Goal: Task Accomplishment & Management: Manage account settings

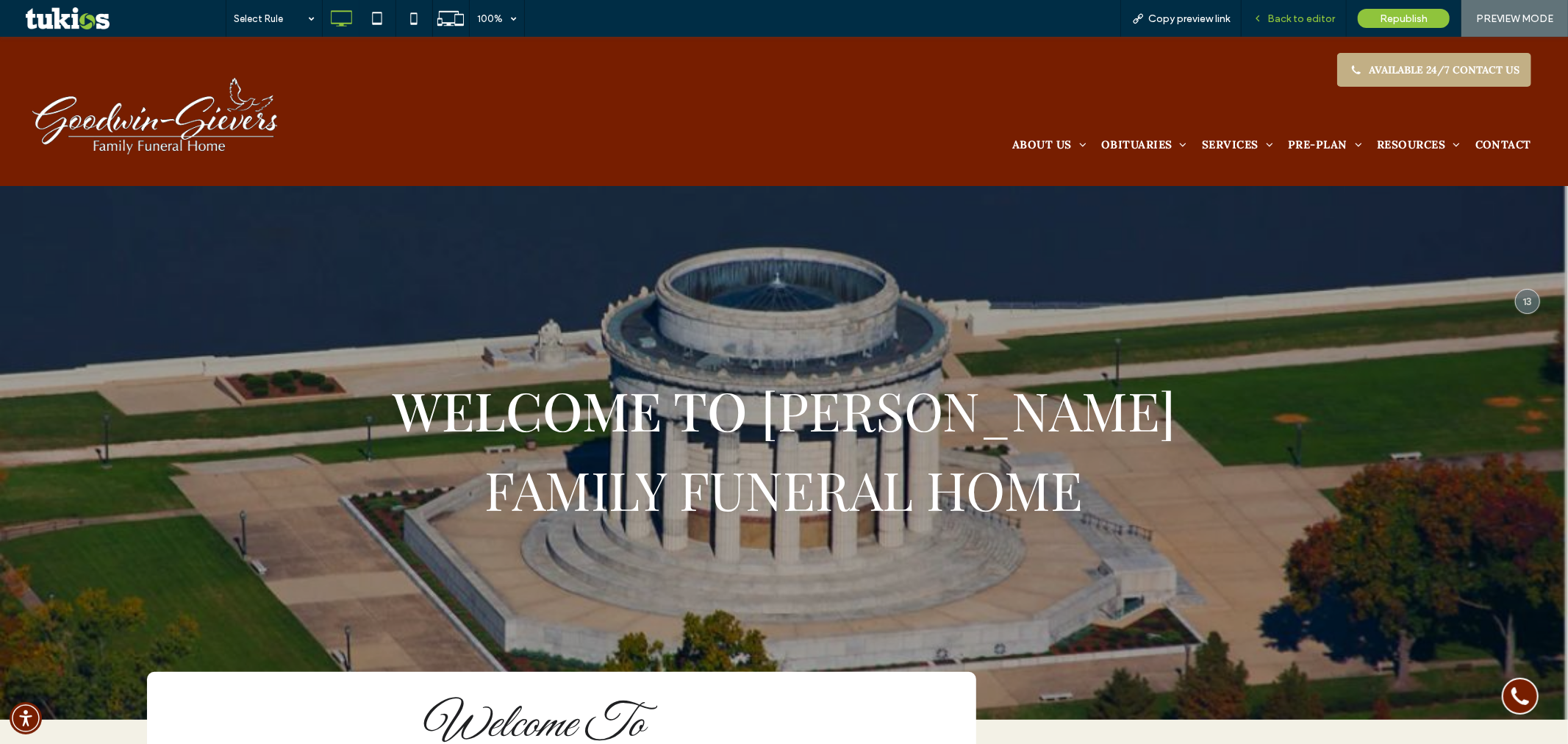
click at [1277, 18] on span "Back to editor" at bounding box center [1301, 18] width 68 height 12
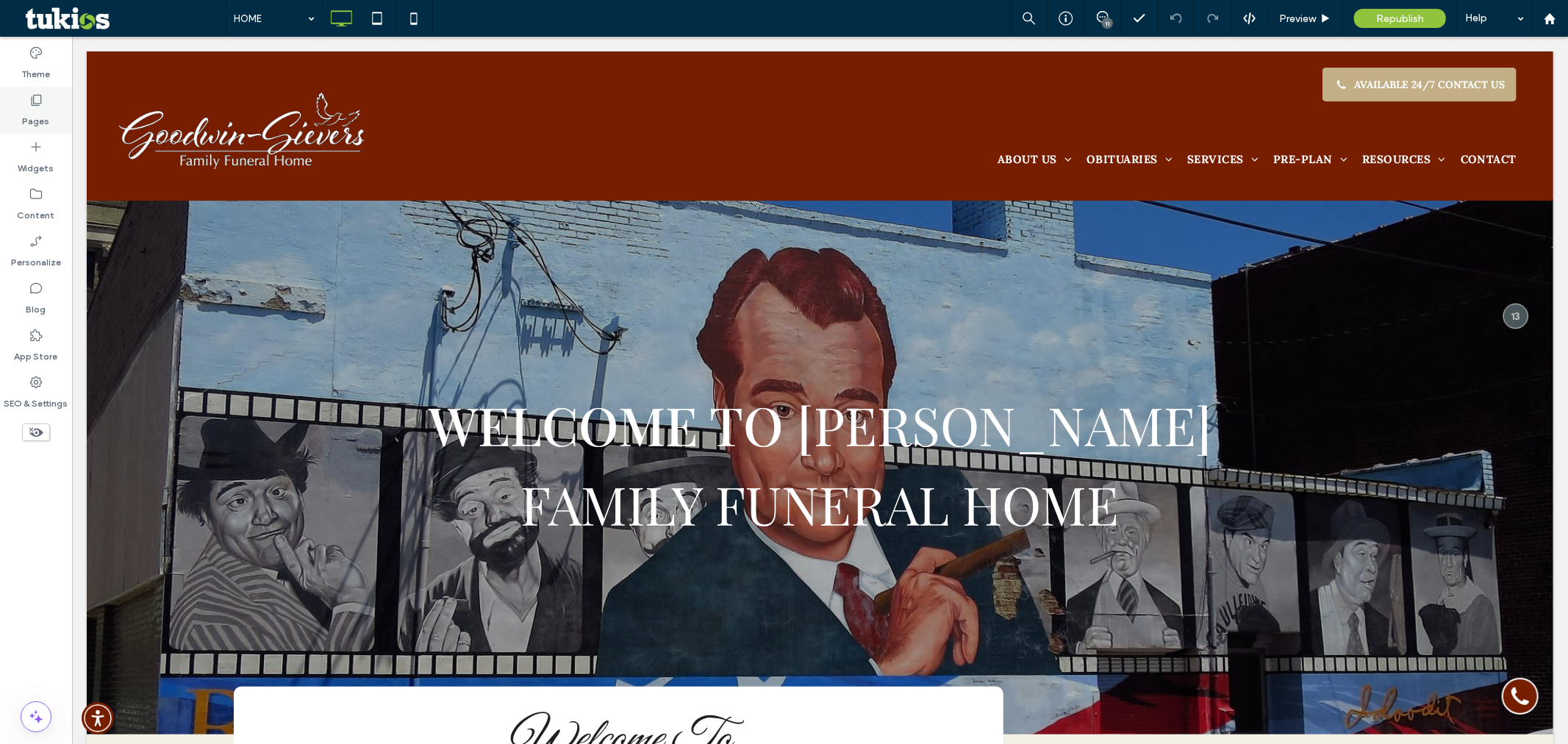
click at [27, 108] on label "Pages" at bounding box center [37, 118] width 27 height 21
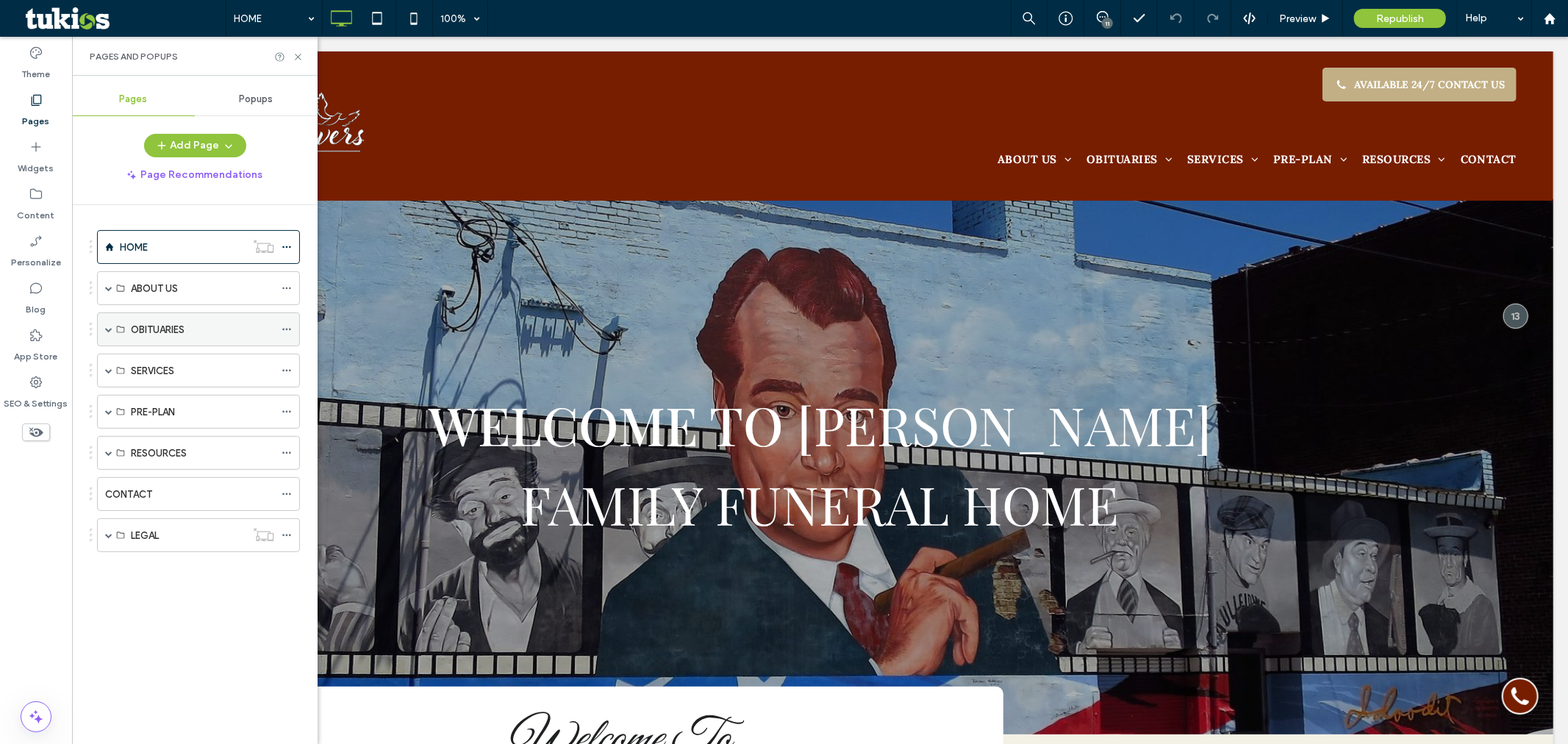
click at [108, 331] on span at bounding box center [109, 330] width 8 height 8
click at [111, 475] on span at bounding box center [109, 472] width 8 height 8
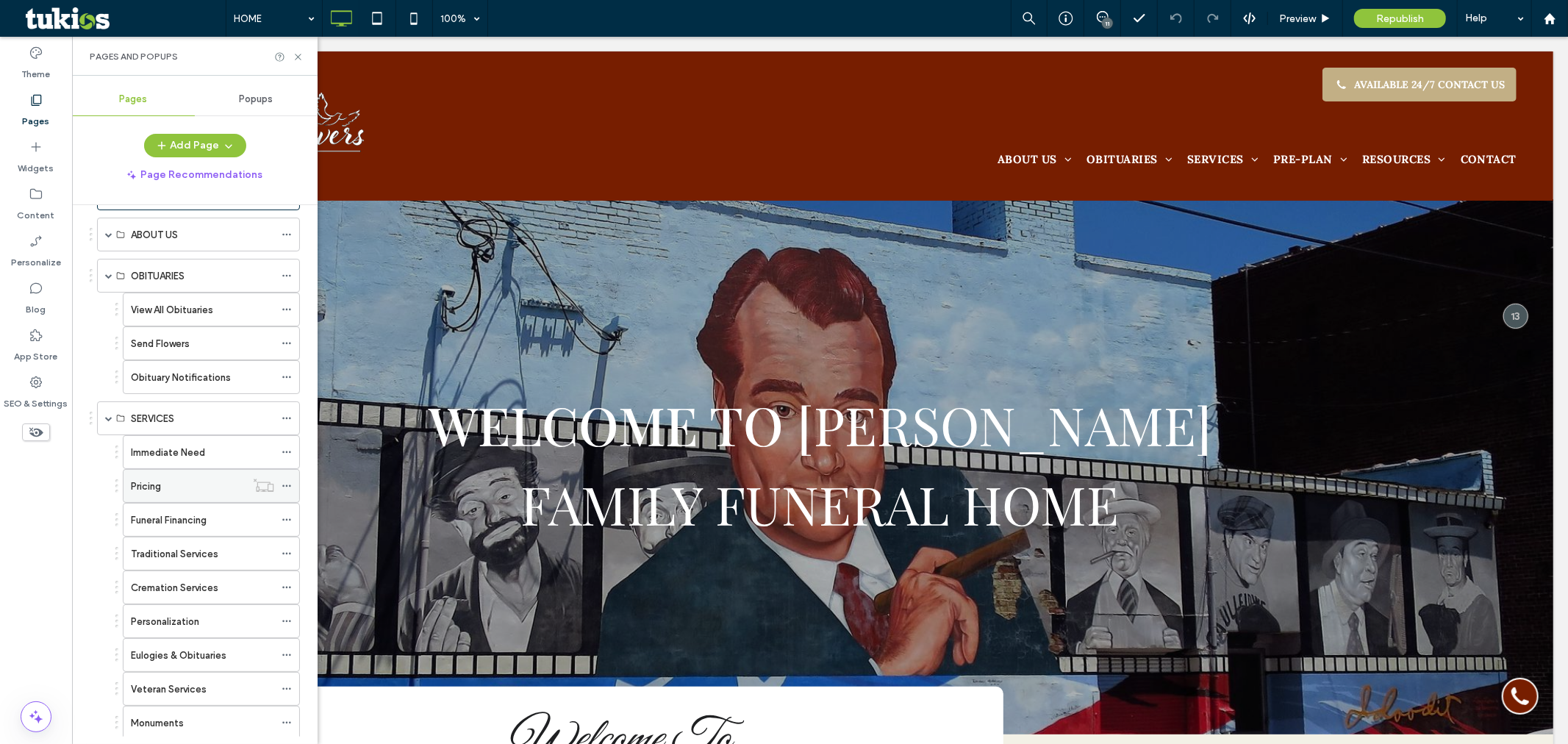
scroll to position [82, 0]
click at [285, 457] on icon at bounding box center [286, 457] width 10 height 10
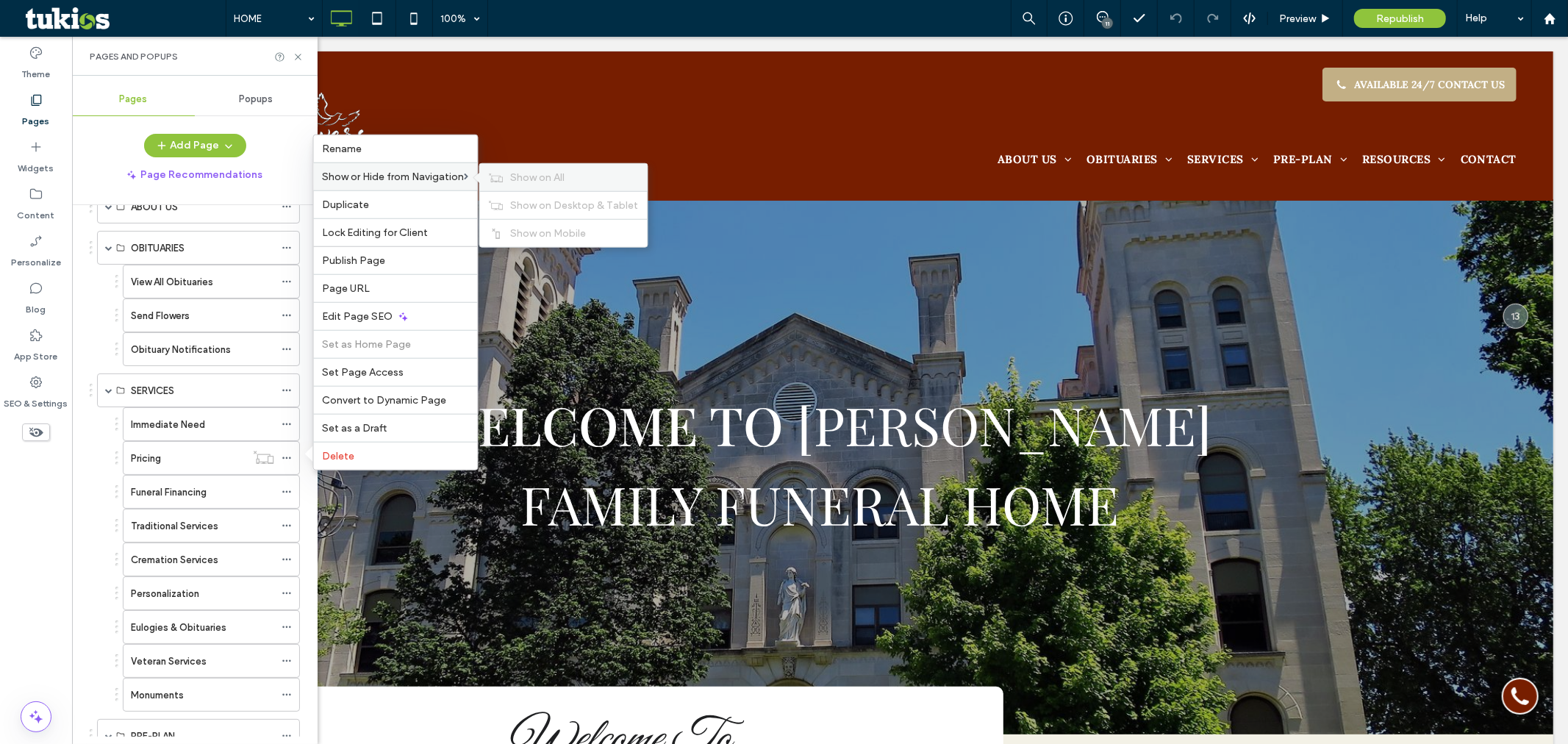
click at [525, 177] on span "Show on All" at bounding box center [537, 177] width 54 height 12
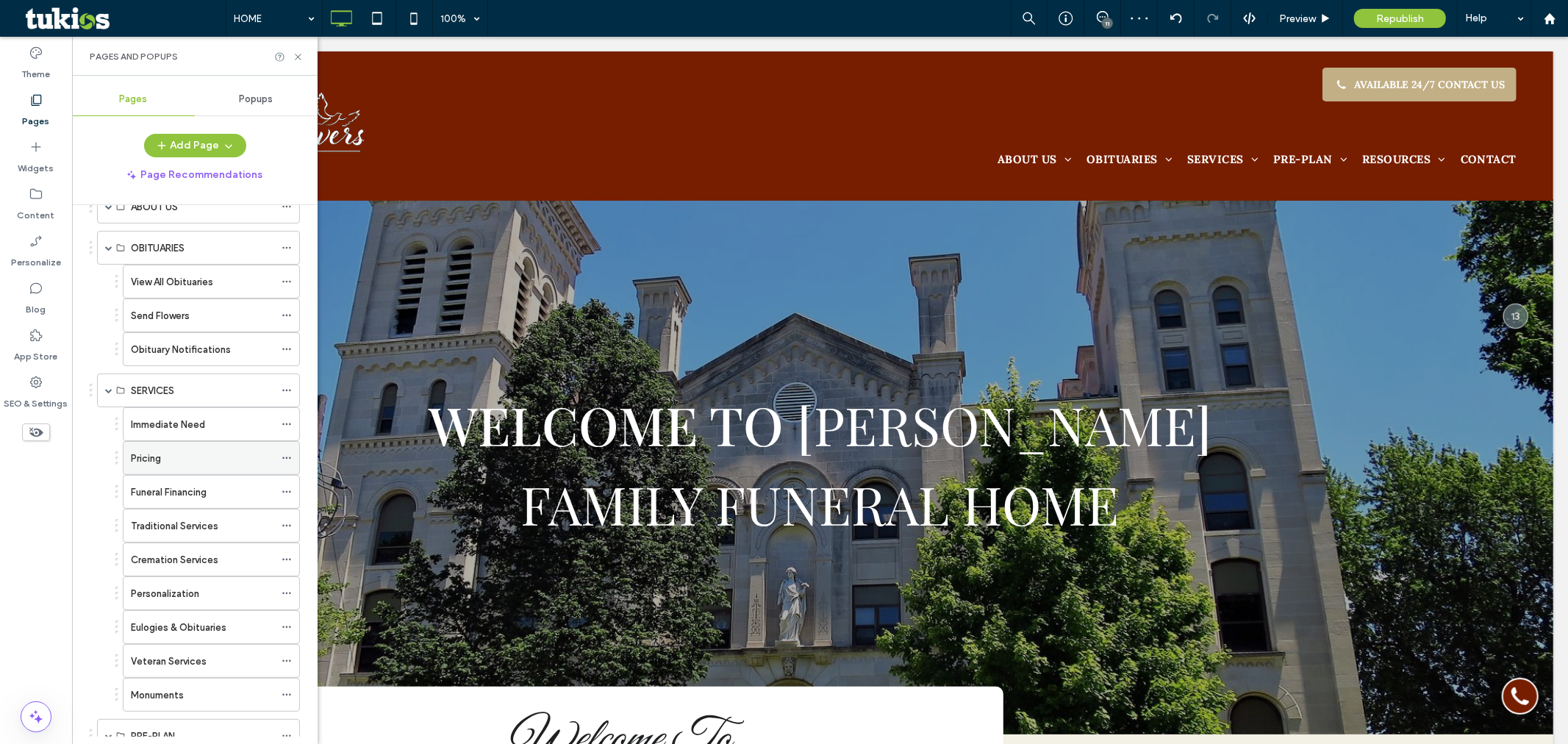
click at [210, 458] on div "Pricing" at bounding box center [202, 458] width 143 height 15
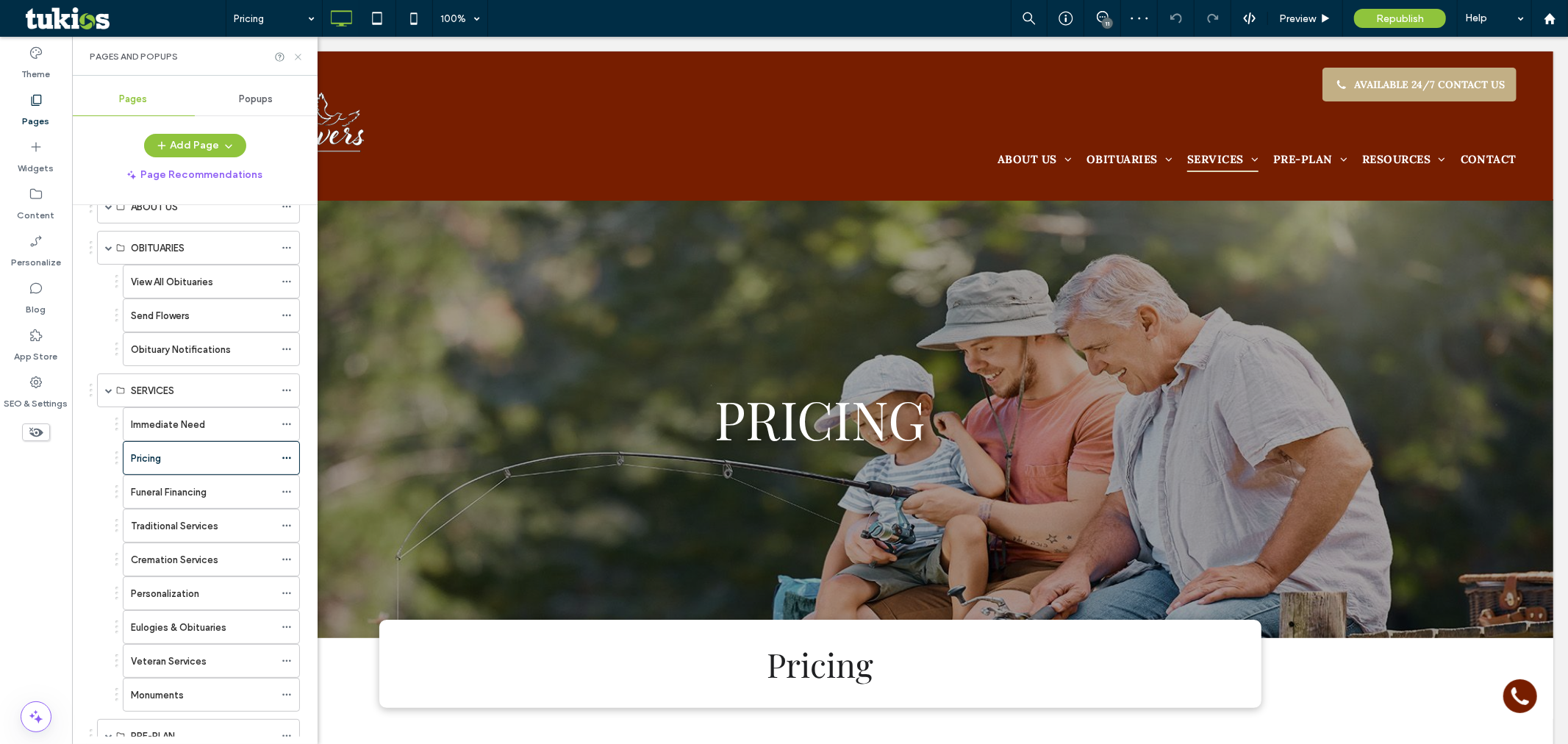
click at [300, 56] on icon at bounding box center [298, 56] width 11 height 11
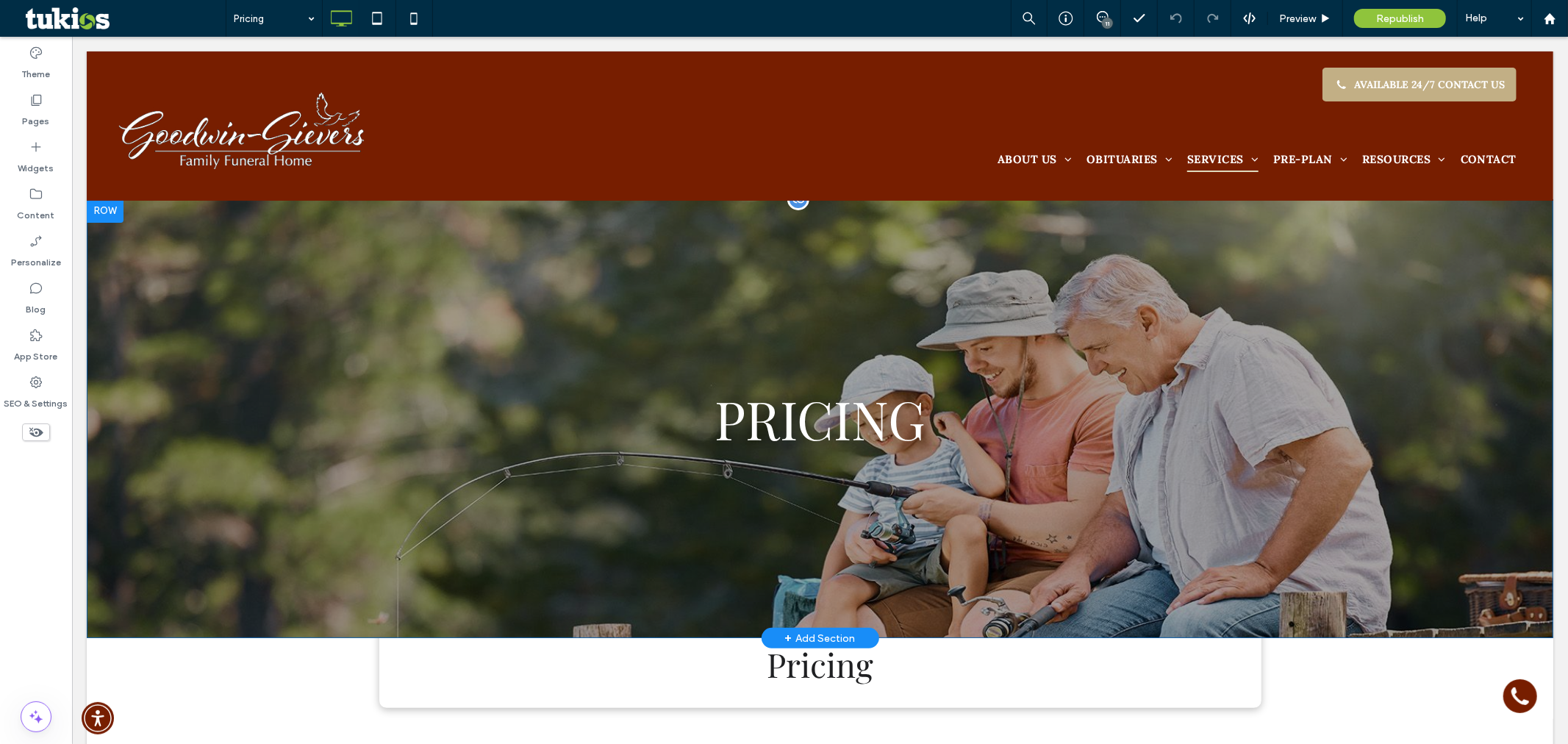
click at [253, 390] on div "PRICING Click To Paste Row + Add Section" at bounding box center [819, 418] width 1467 height 440
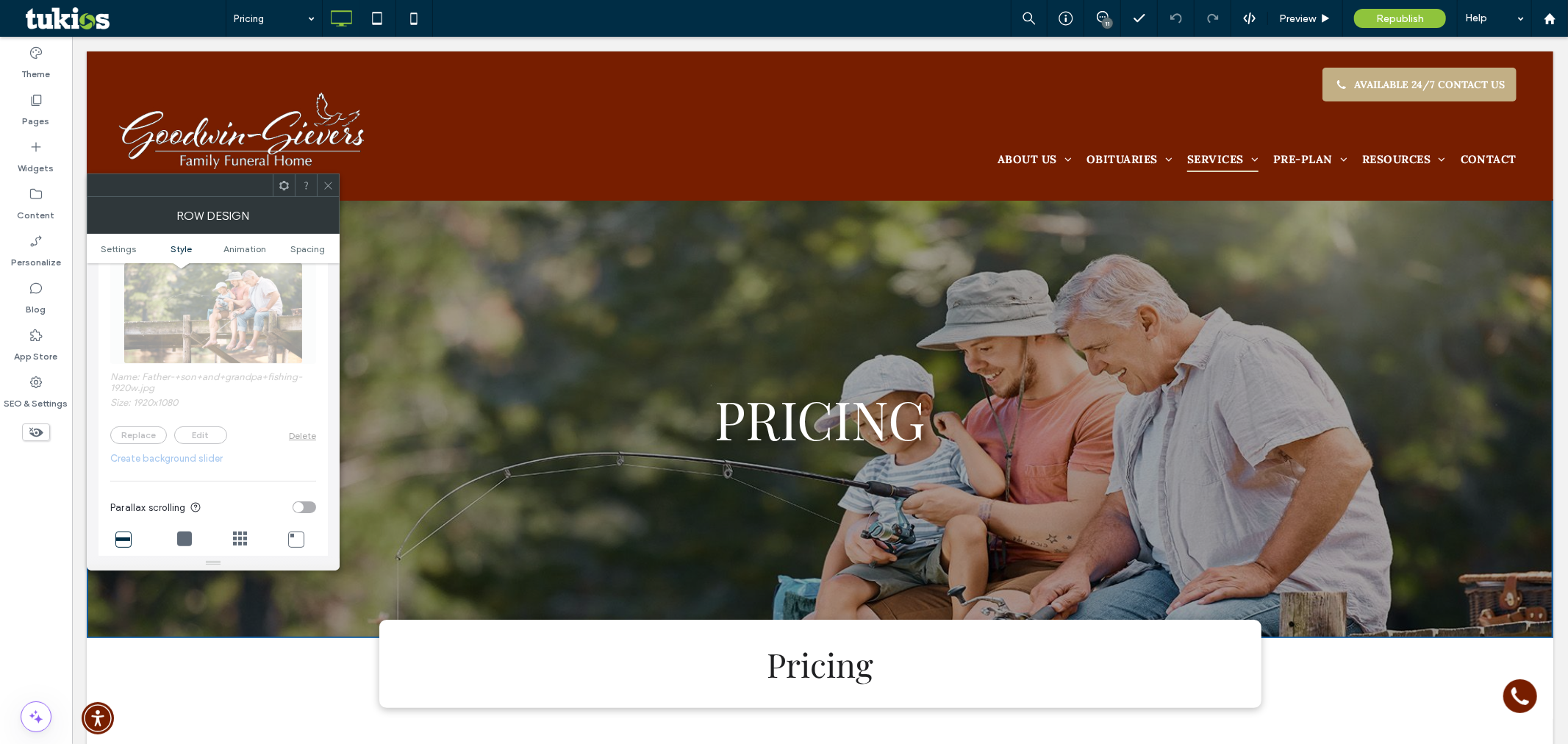
scroll to position [327, 0]
click at [329, 192] on span at bounding box center [328, 185] width 11 height 22
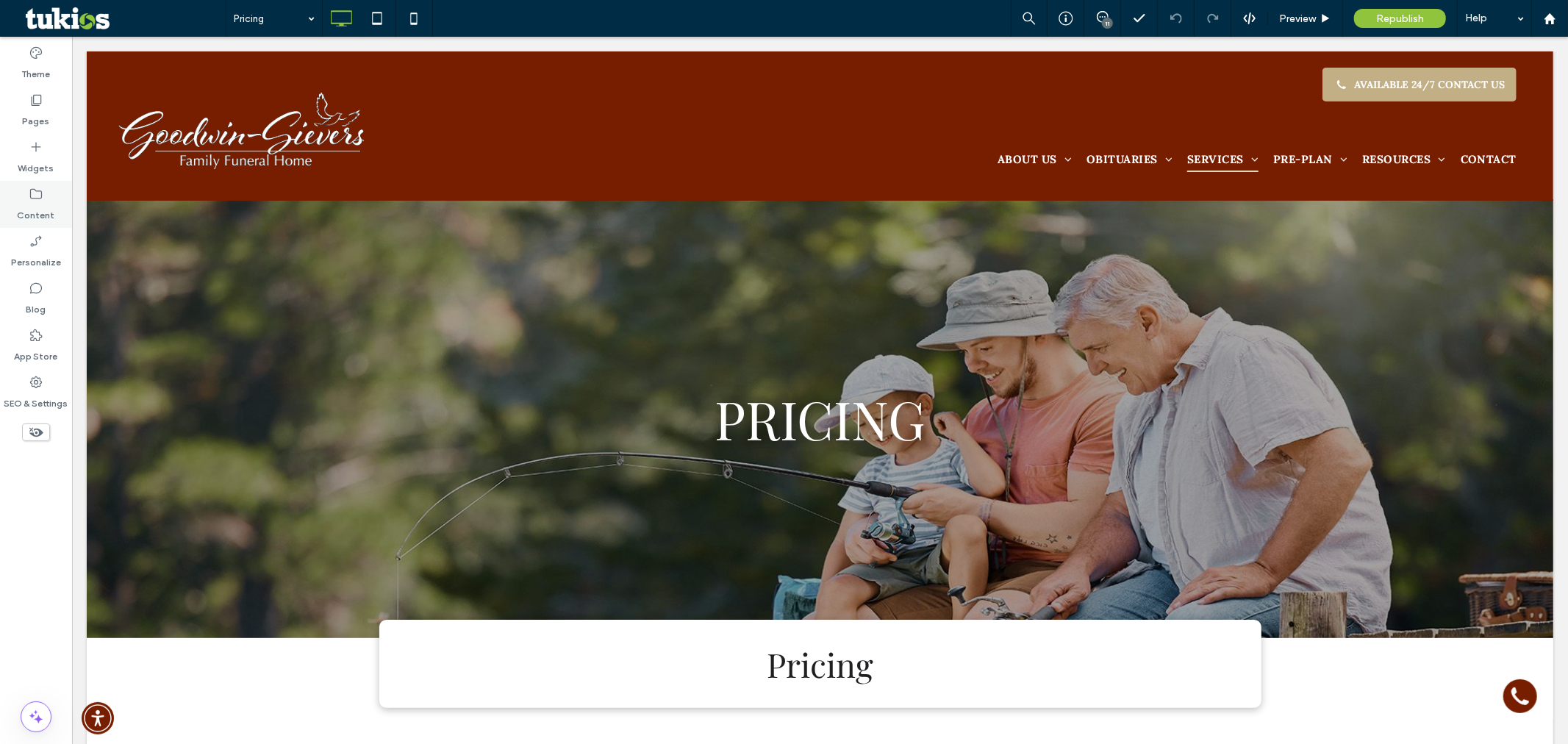
click at [54, 207] on div "Content" at bounding box center [36, 205] width 72 height 47
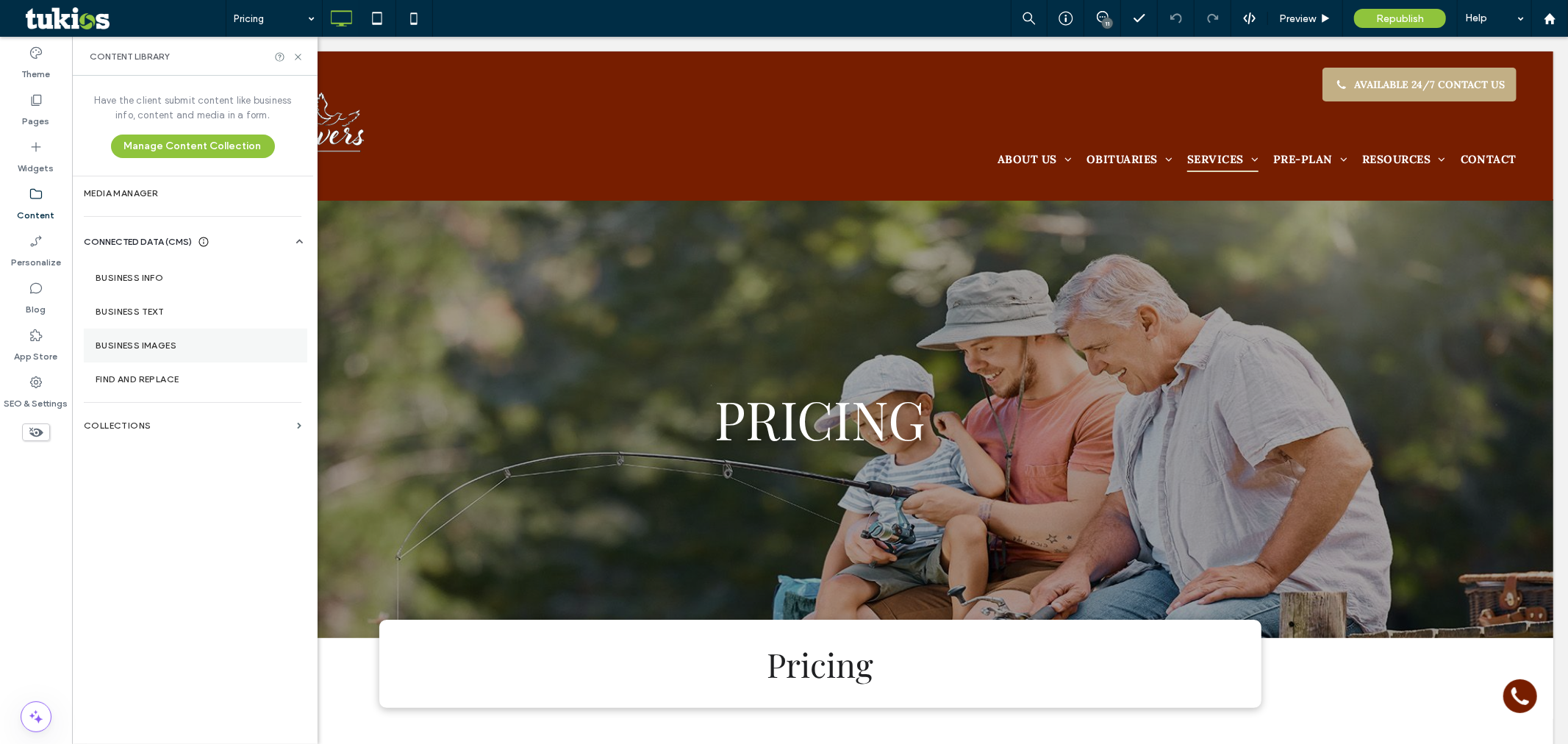
click at [176, 331] on section "Business Images" at bounding box center [195, 346] width 224 height 34
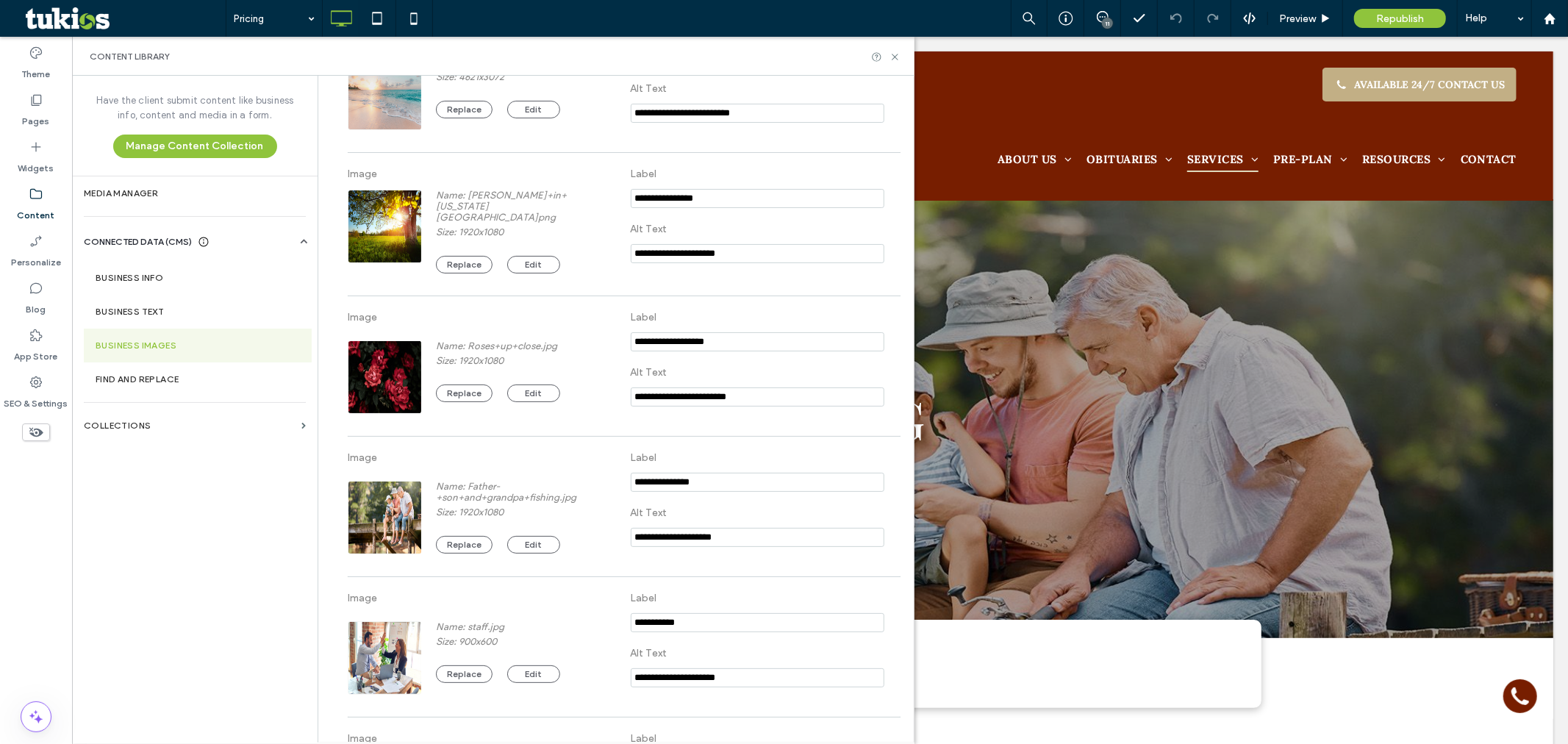
scroll to position [932, 0]
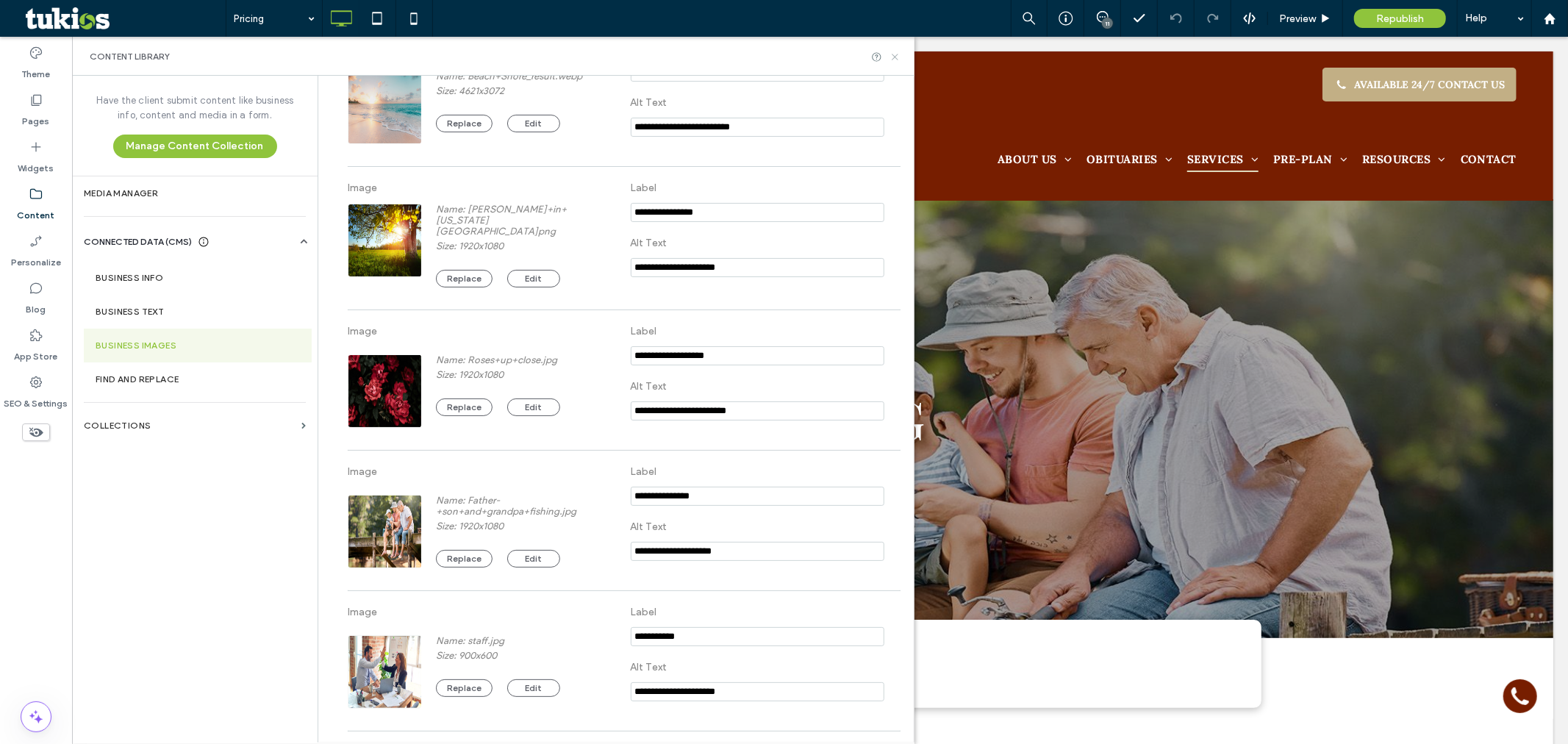
click at [893, 59] on icon at bounding box center [895, 56] width 11 height 11
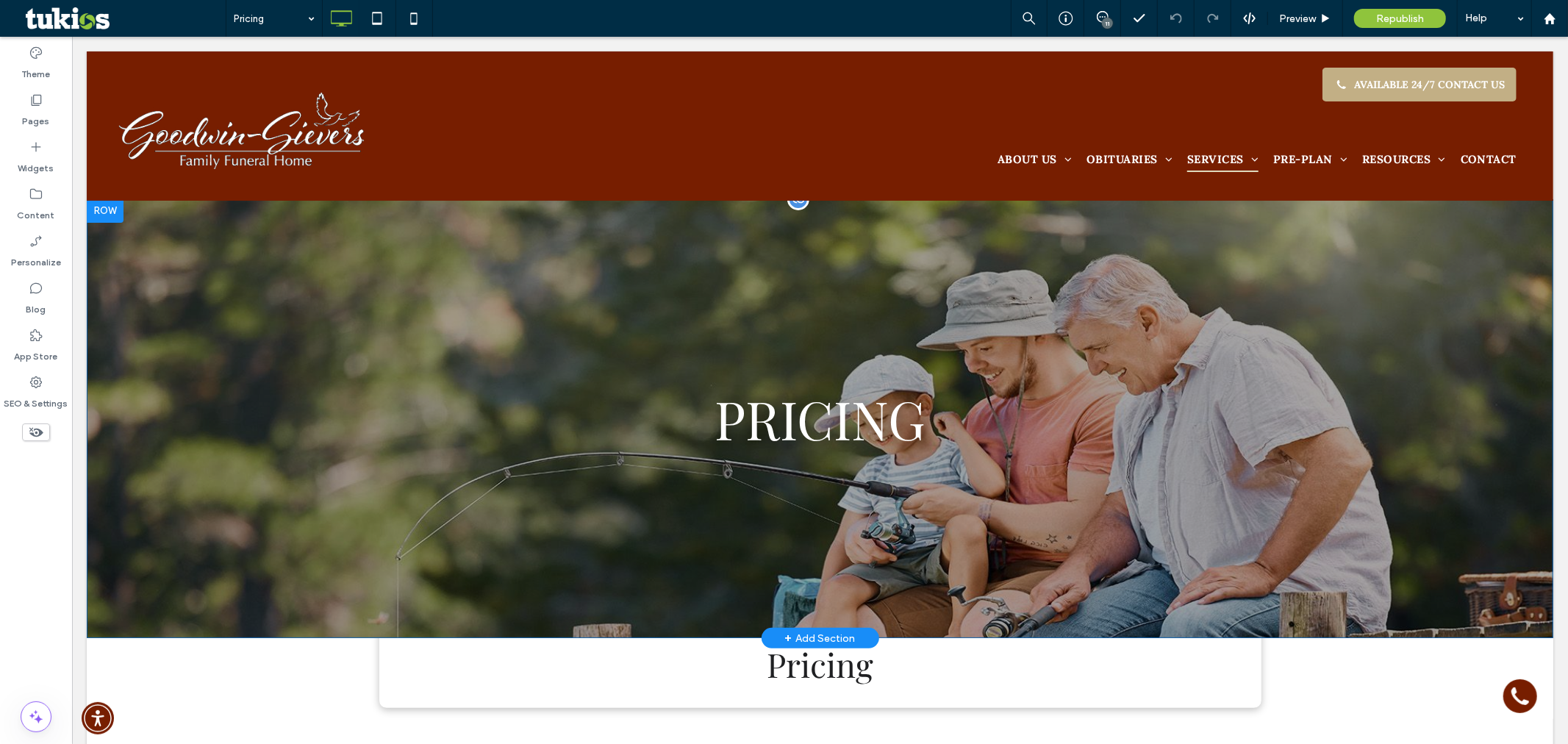
click at [296, 379] on div "PRICING Click To Paste Row + Add Section" at bounding box center [819, 418] width 1467 height 440
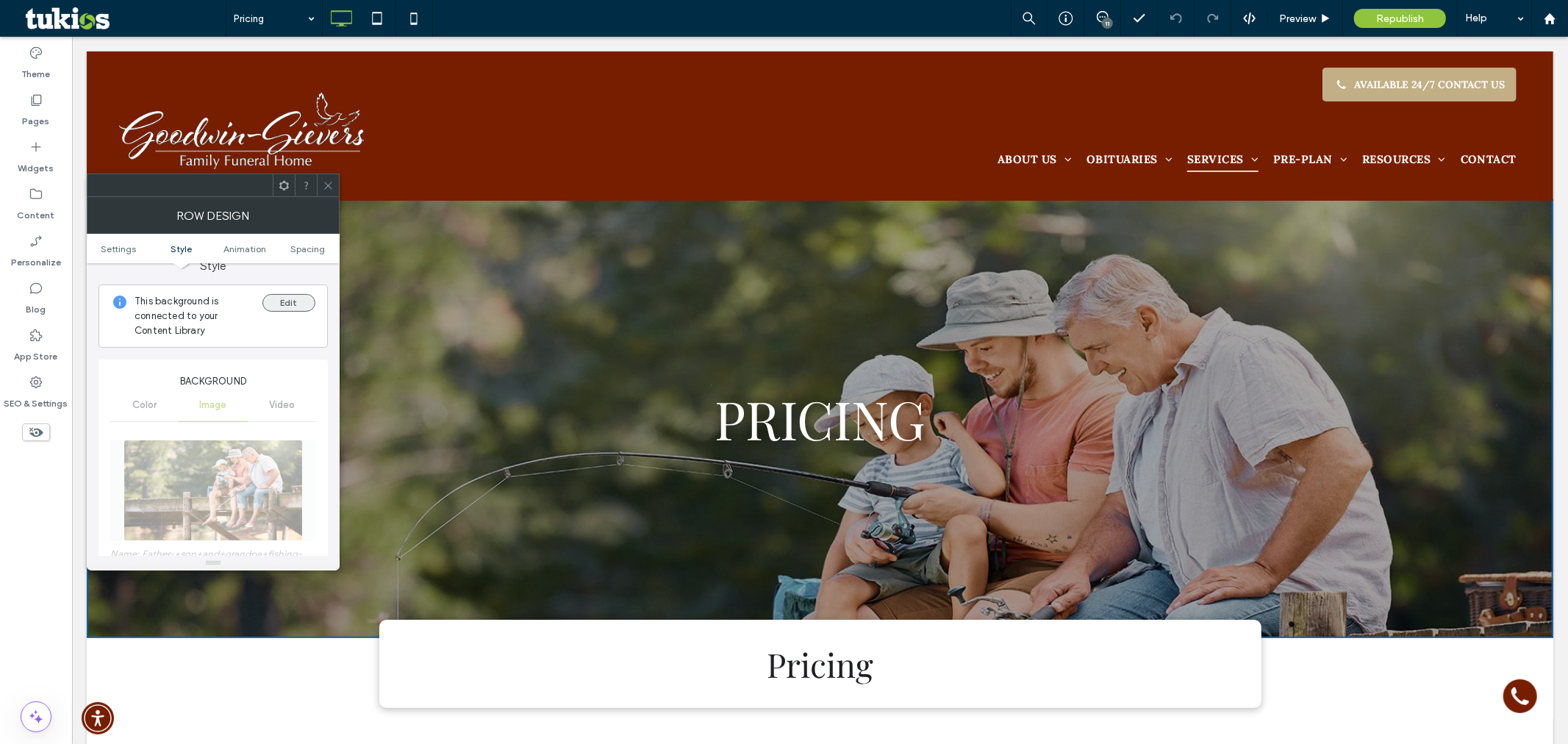
scroll to position [82, 0]
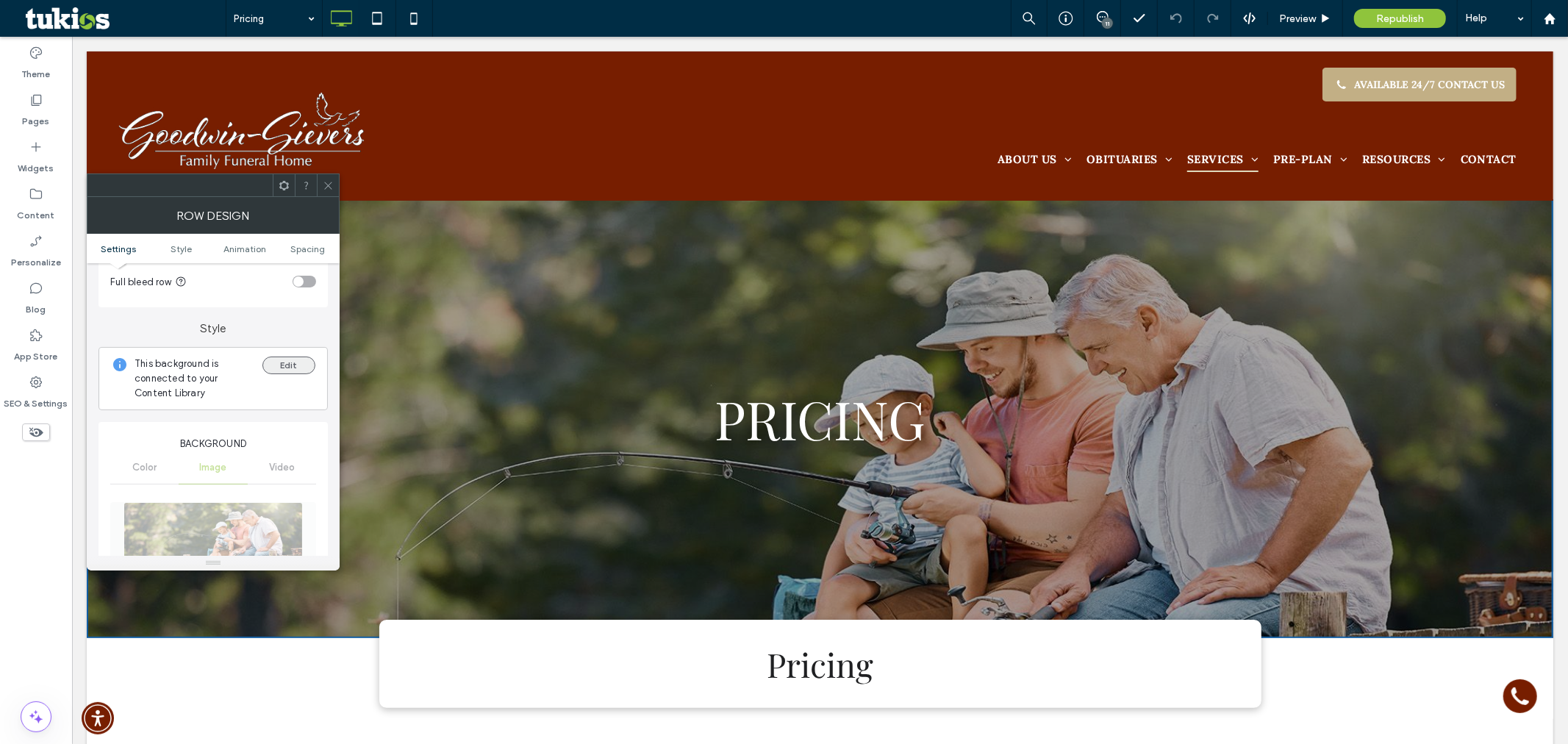
click at [291, 370] on button "Edit" at bounding box center [288, 365] width 53 height 18
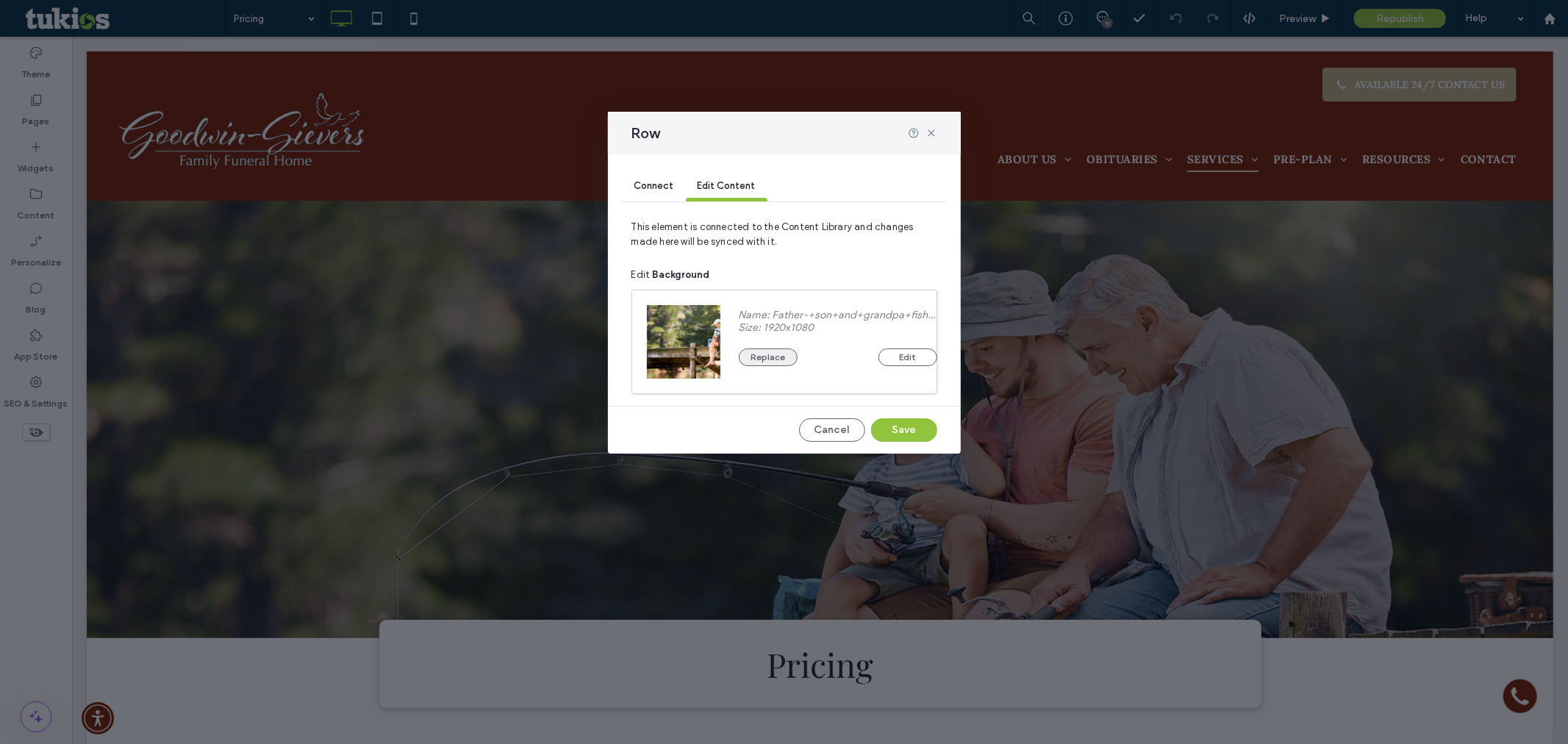
click at [755, 354] on button "Replace" at bounding box center [768, 357] width 59 height 18
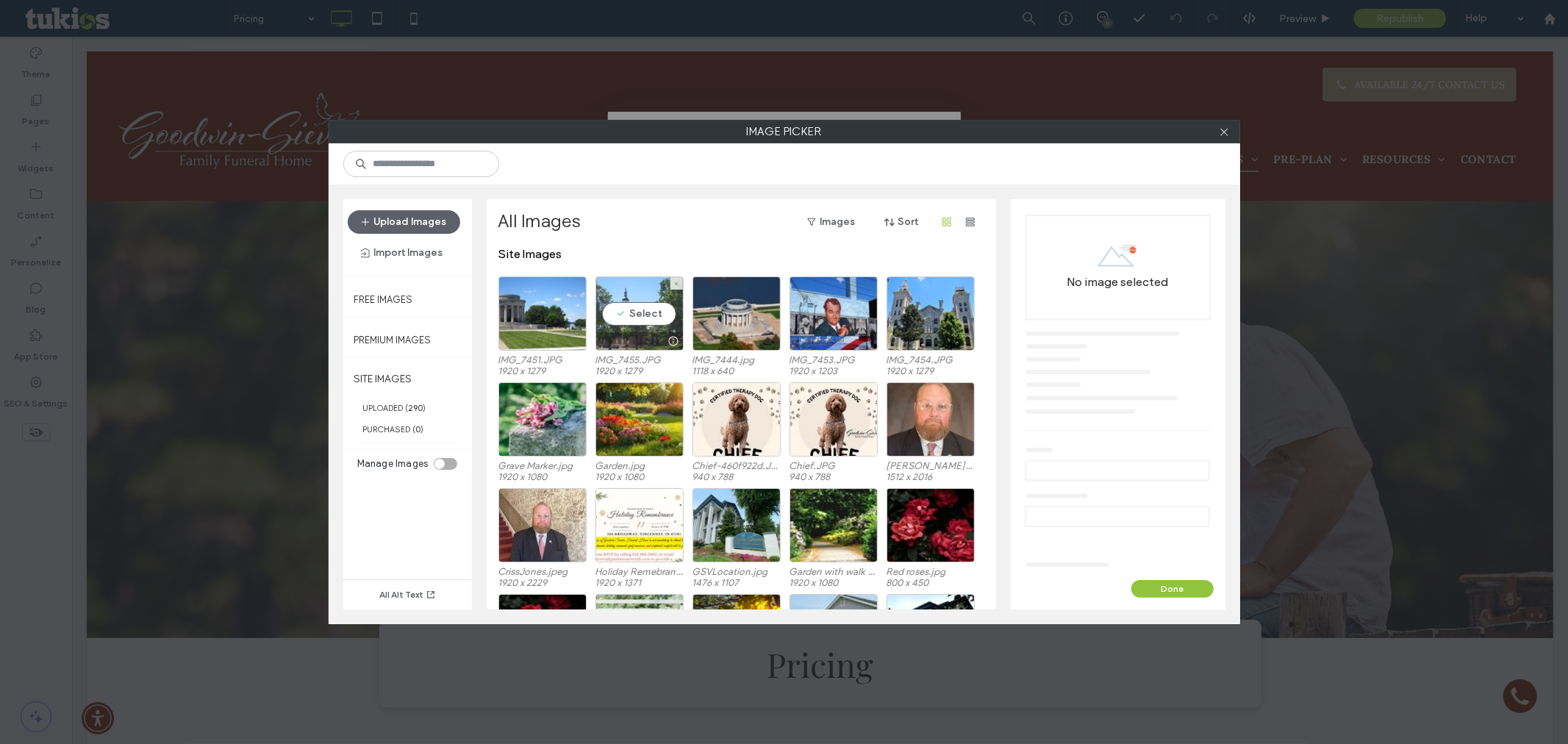
click at [635, 311] on div "Select" at bounding box center [639, 313] width 89 height 74
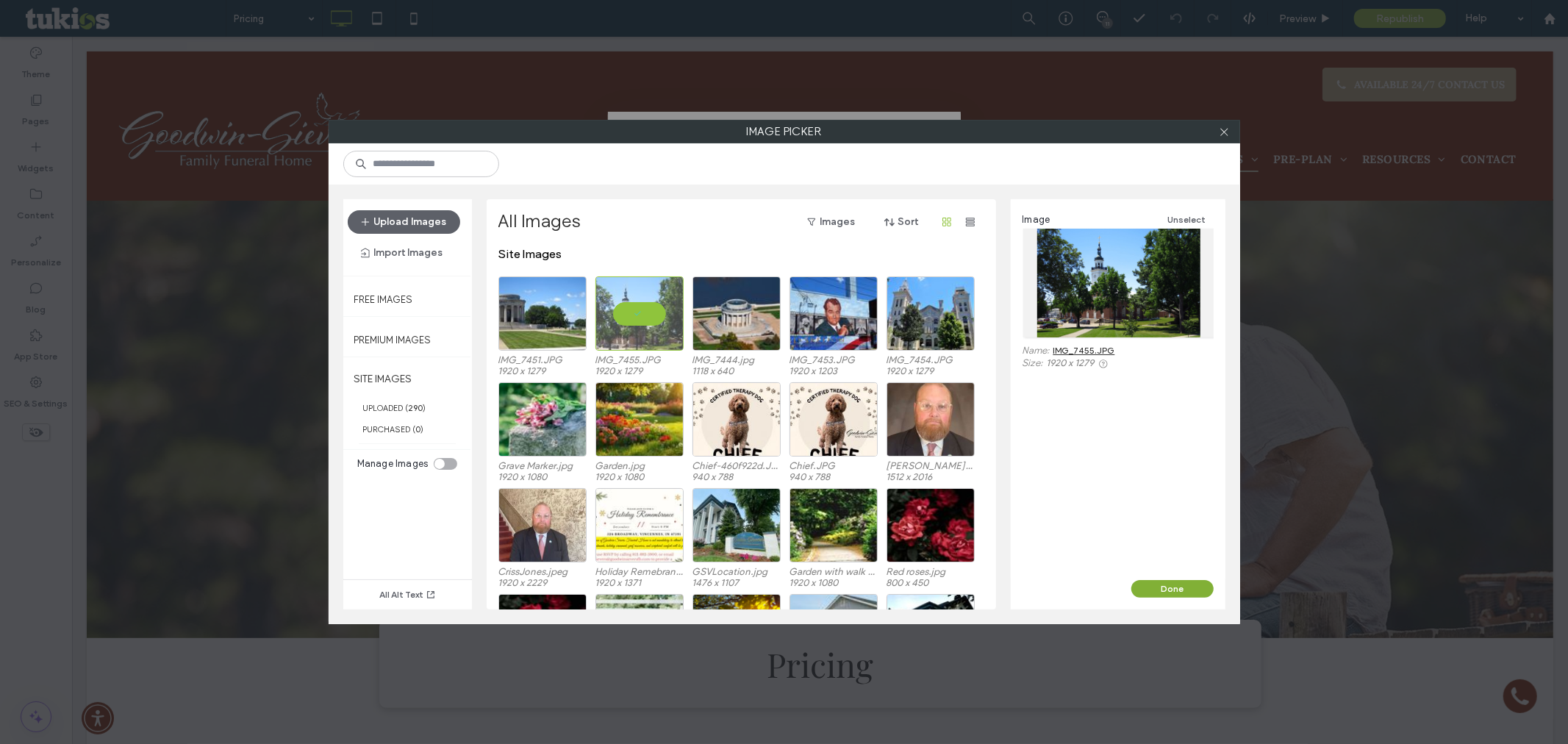
click at [1171, 589] on button "Done" at bounding box center [1172, 588] width 82 height 18
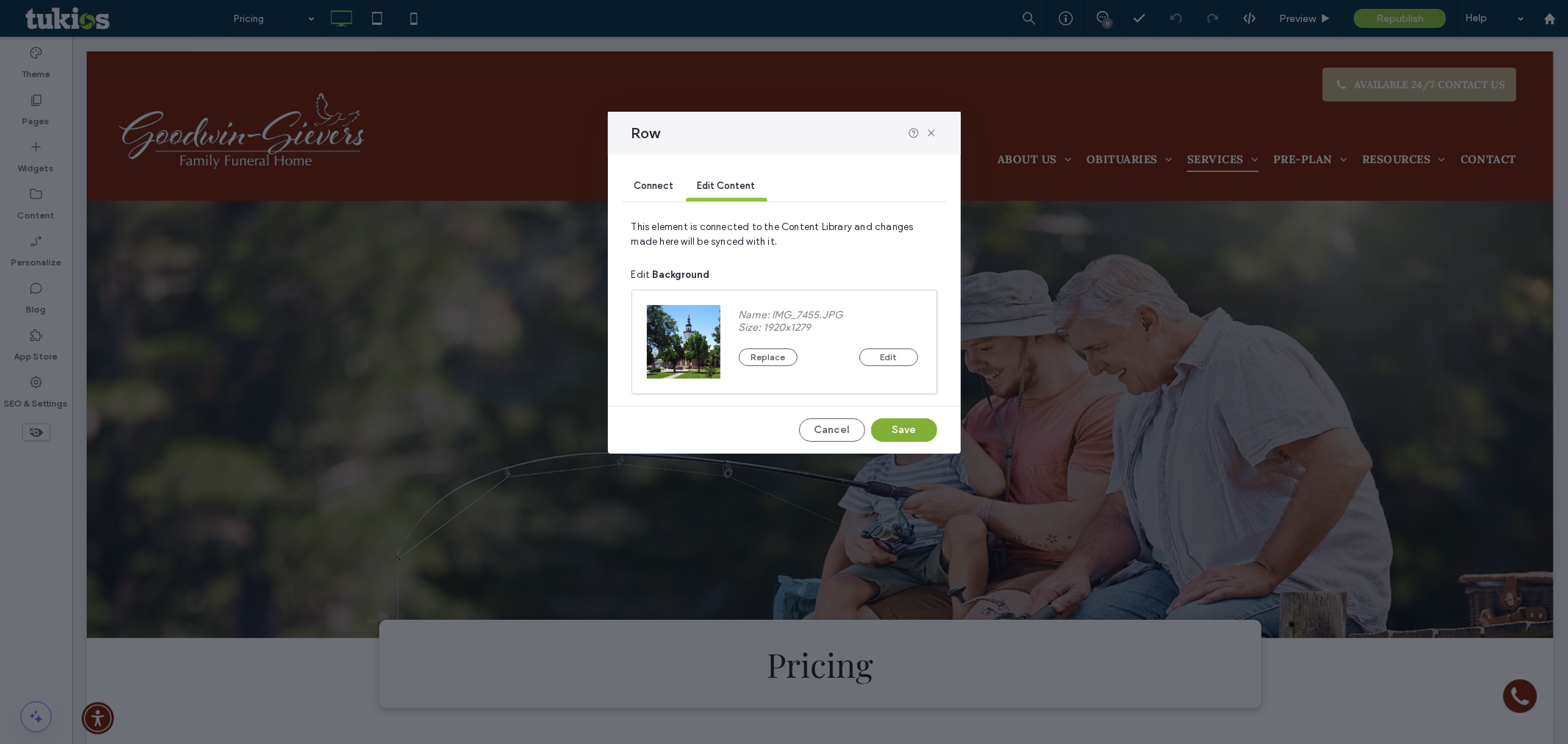
click at [913, 430] on button "Save" at bounding box center [903, 430] width 66 height 24
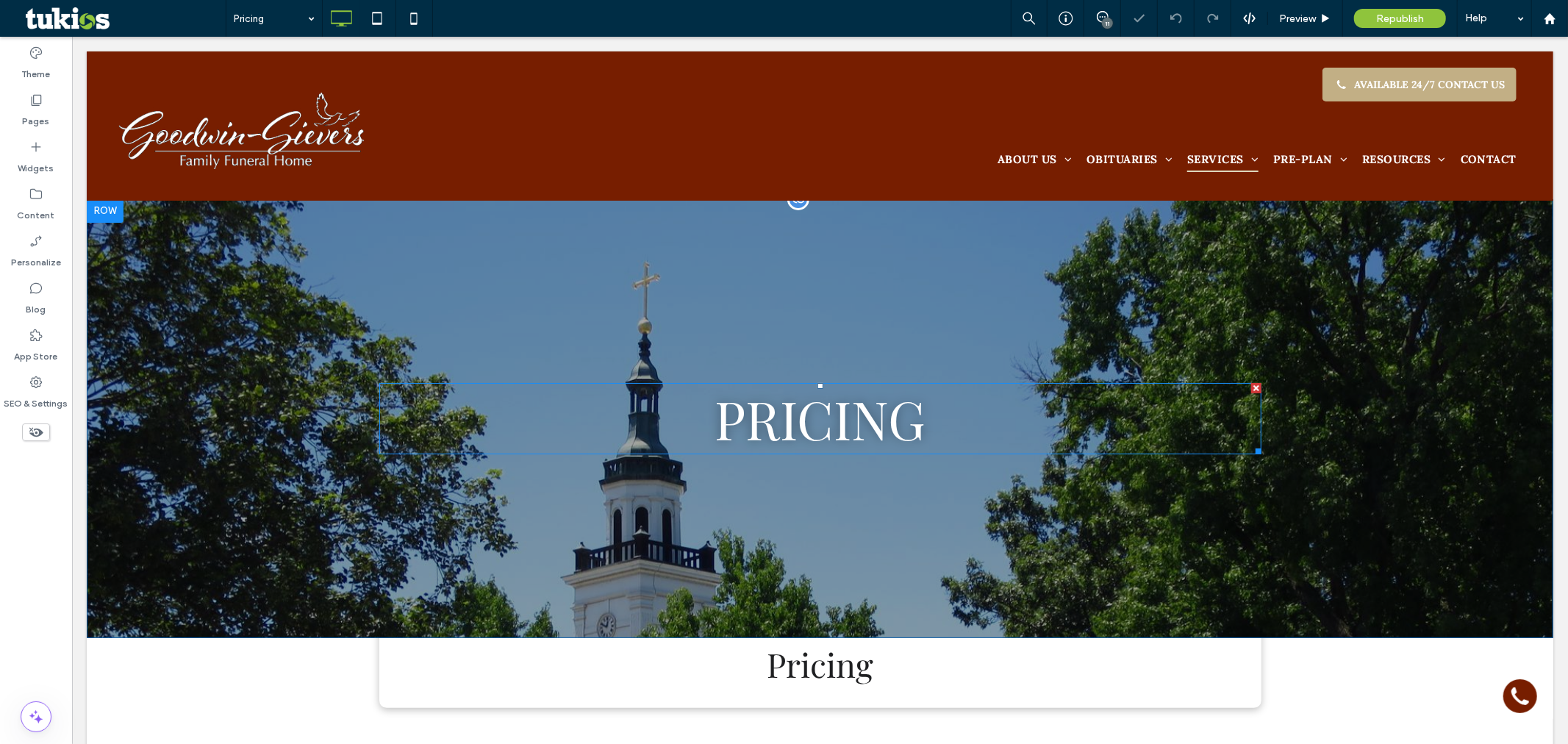
scroll to position [0, 0]
click at [281, 372] on div "PRICING Click To Paste Row" at bounding box center [819, 418] width 1467 height 440
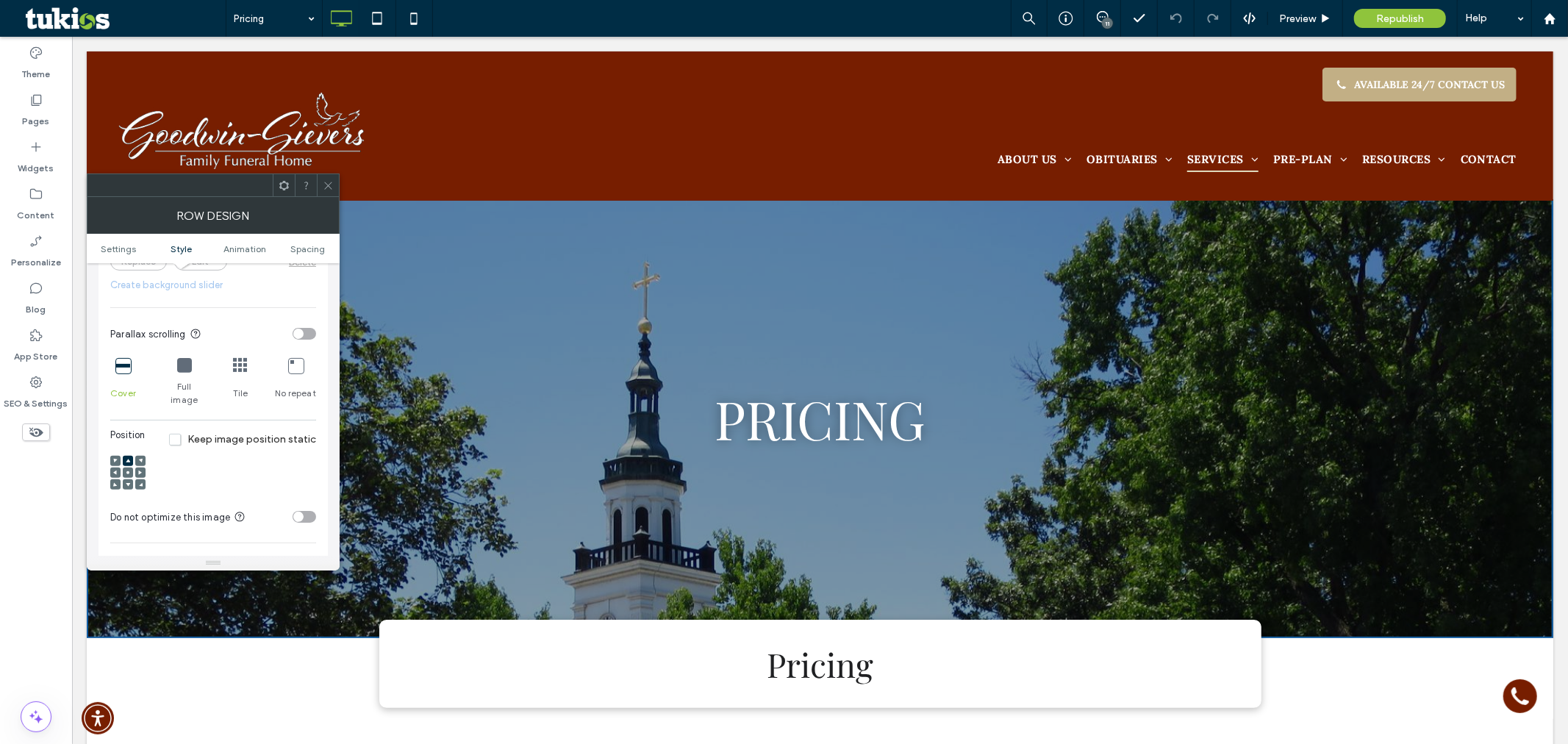
scroll to position [490, 0]
click at [129, 473] on span at bounding box center [128, 478] width 5 height 10
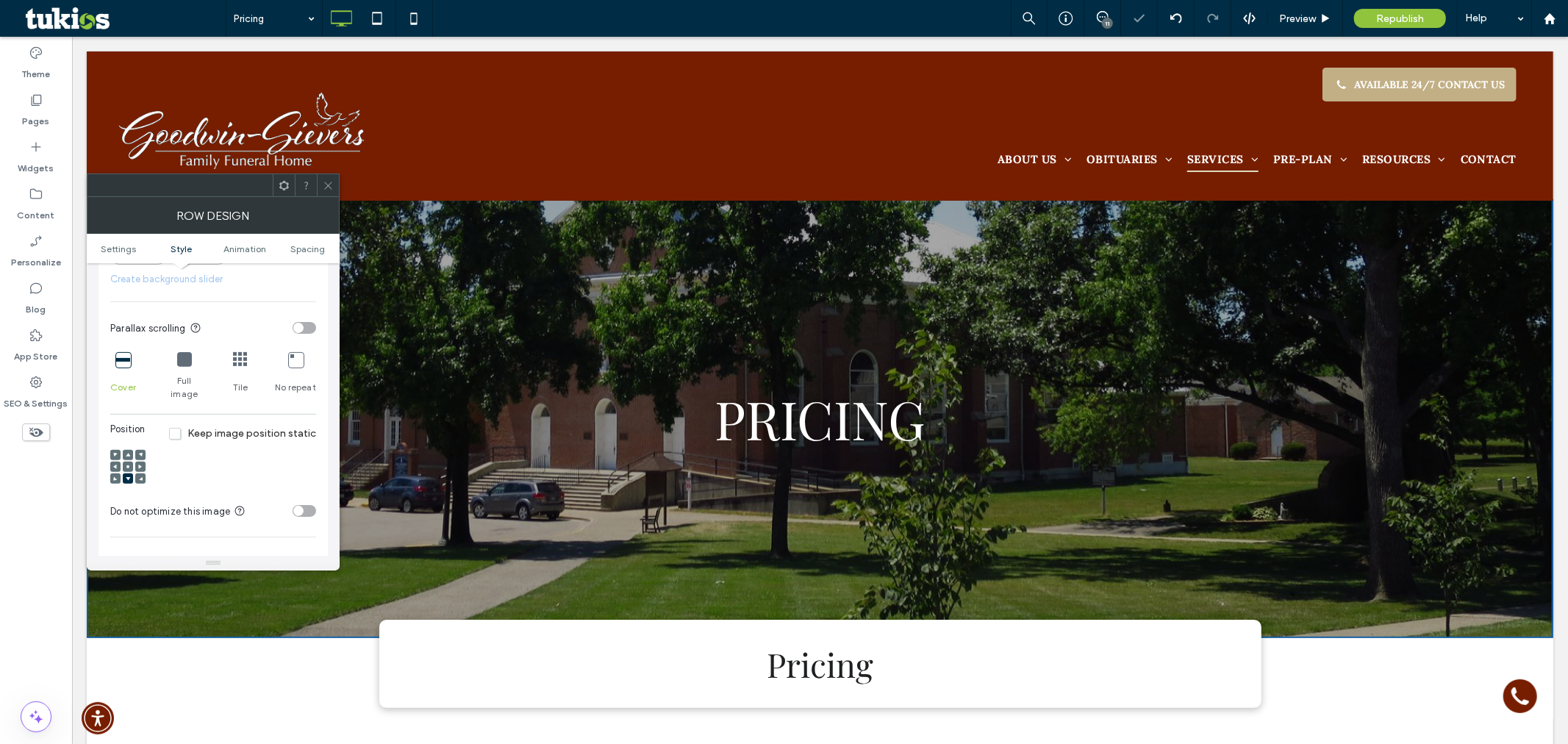
click at [127, 465] on use at bounding box center [128, 467] width 3 height 3
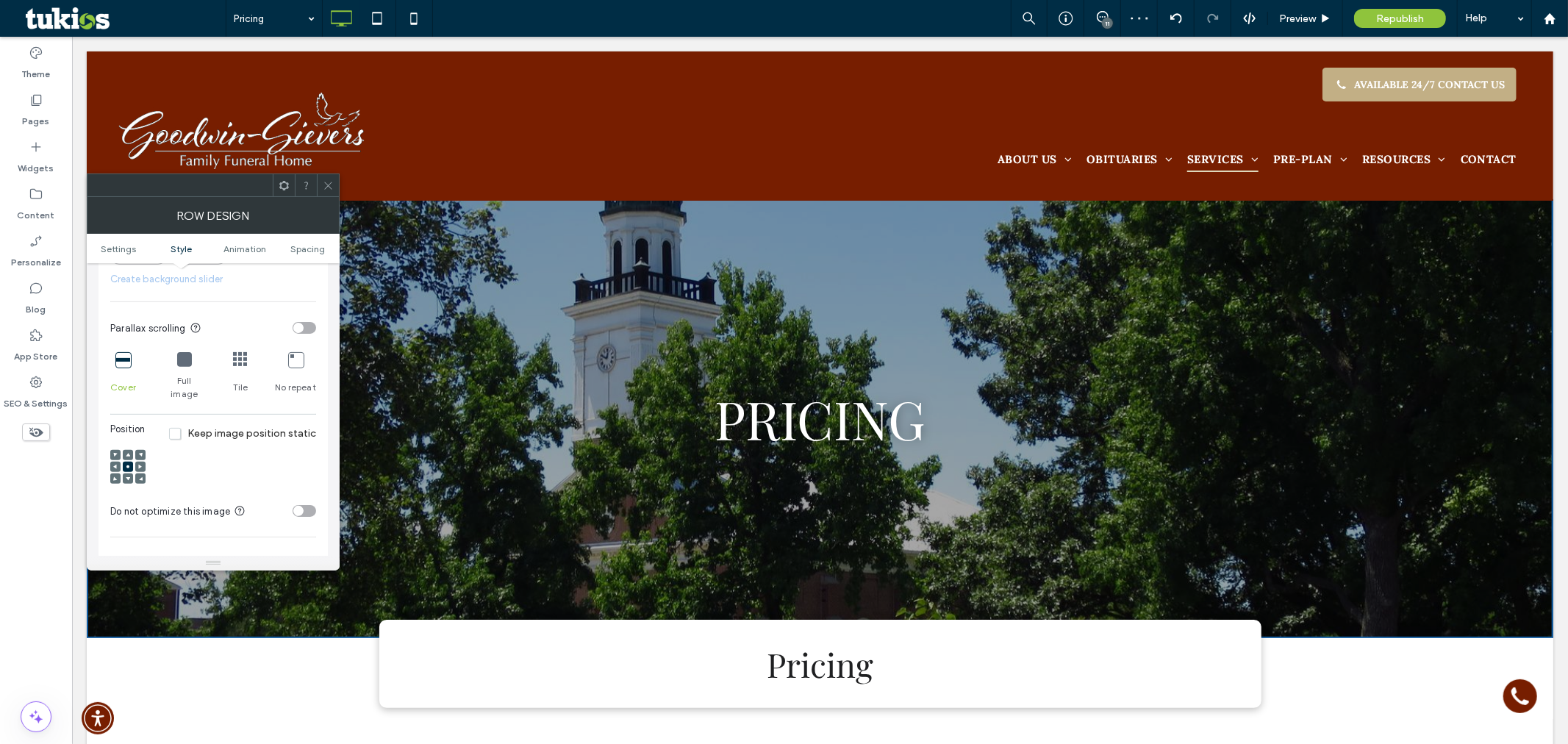
click at [128, 443] on div at bounding box center [127, 468] width 35 height 50
click at [128, 450] on span at bounding box center [128, 455] width 5 height 10
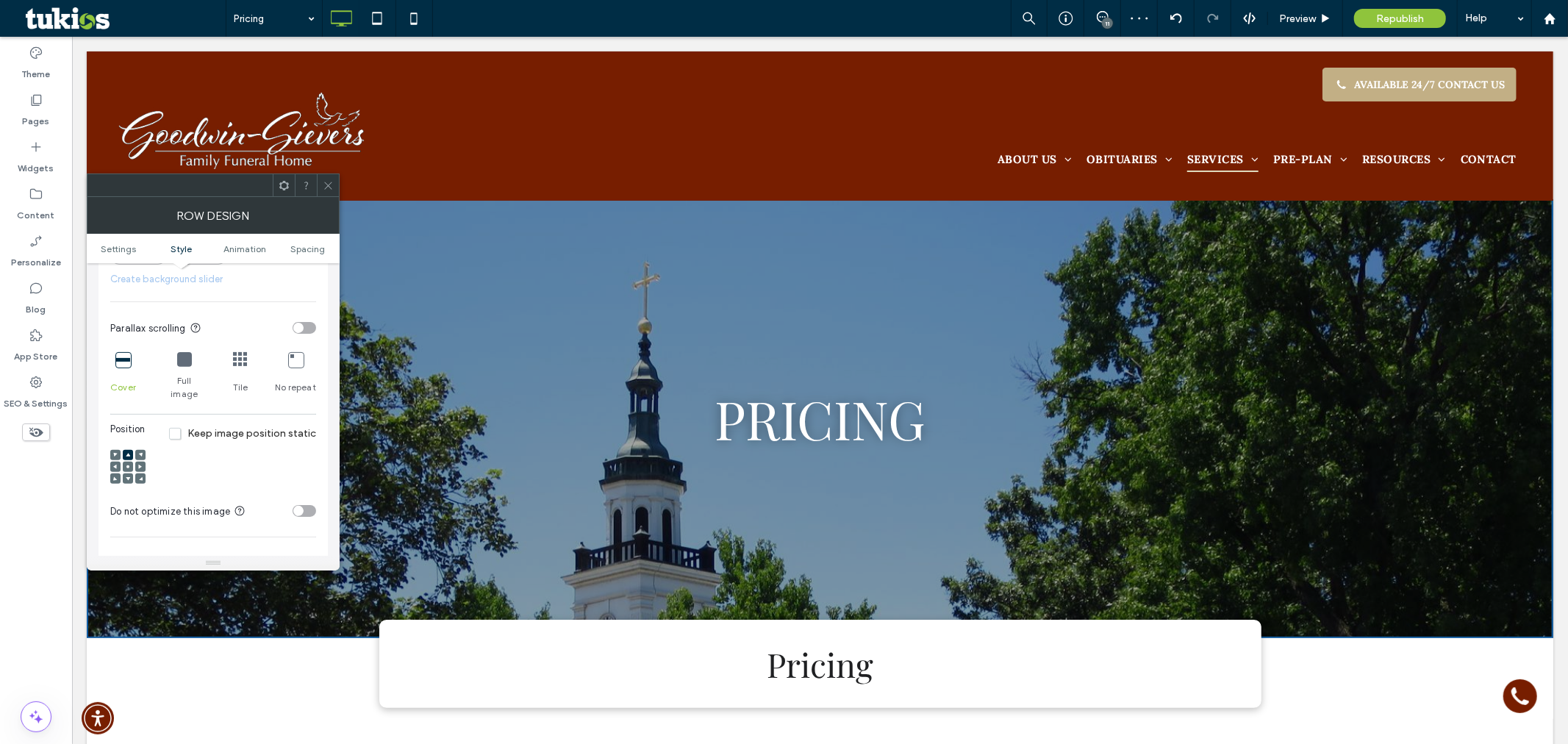
click at [328, 182] on icon at bounding box center [328, 185] width 11 height 11
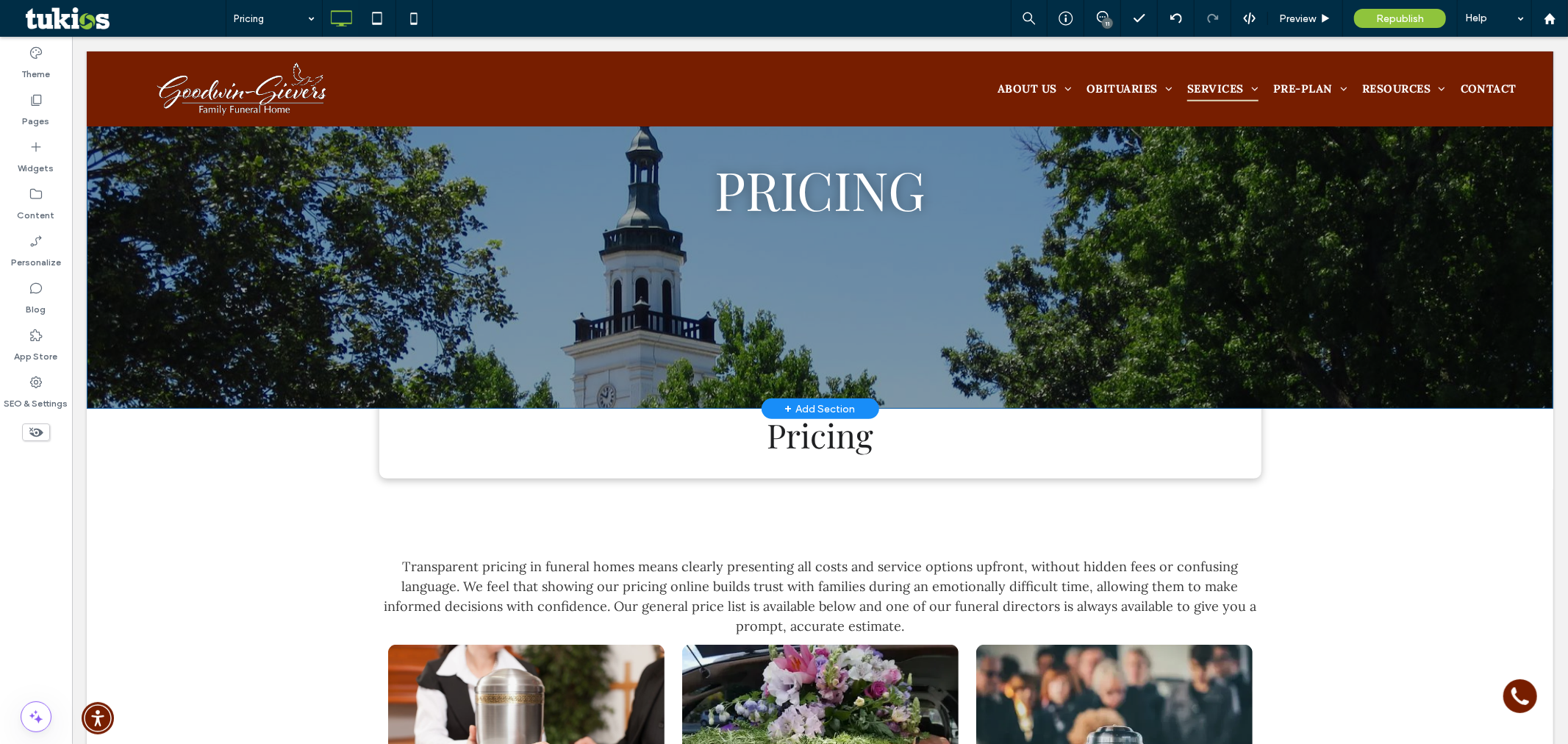
scroll to position [327, 0]
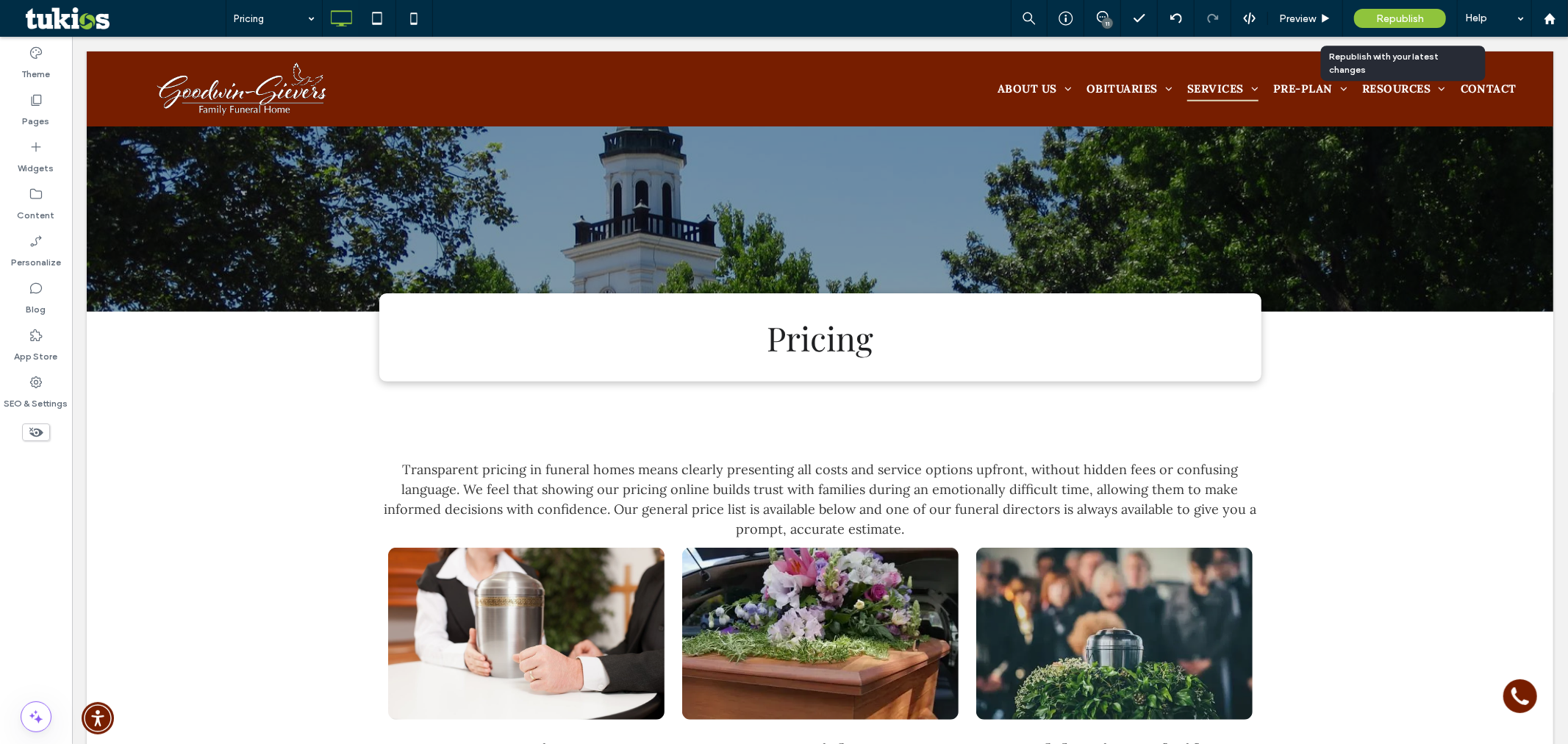
click at [1393, 25] on div "Republish" at bounding box center [1399, 18] width 92 height 19
